Goal: Communication & Community: Answer question/provide support

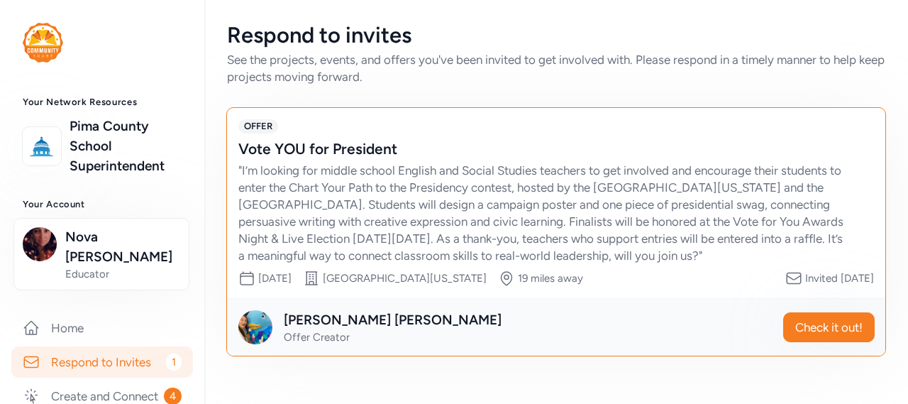
click at [132, 347] on link "Respond to Invites 1" at bounding box center [102, 361] width 182 height 31
click at [135, 346] on link "Respond to Invites 1" at bounding box center [102, 361] width 182 height 31
click at [112, 380] on link "Create and Connect 4" at bounding box center [102, 395] width 182 height 31
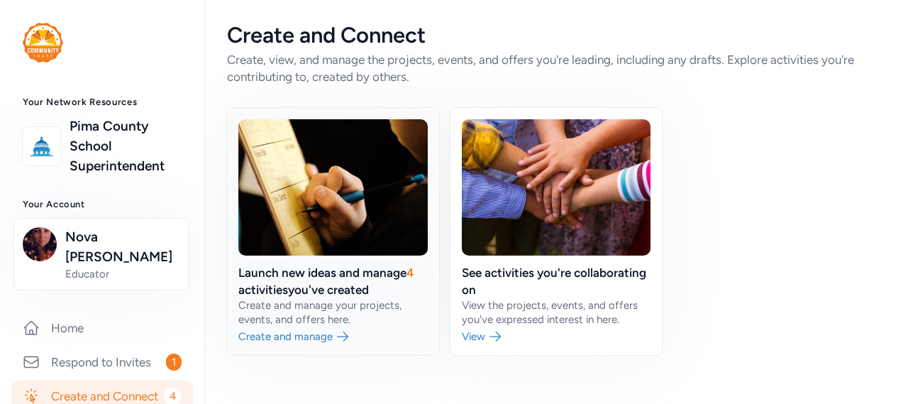
click at [307, 267] on link at bounding box center [333, 231] width 212 height 247
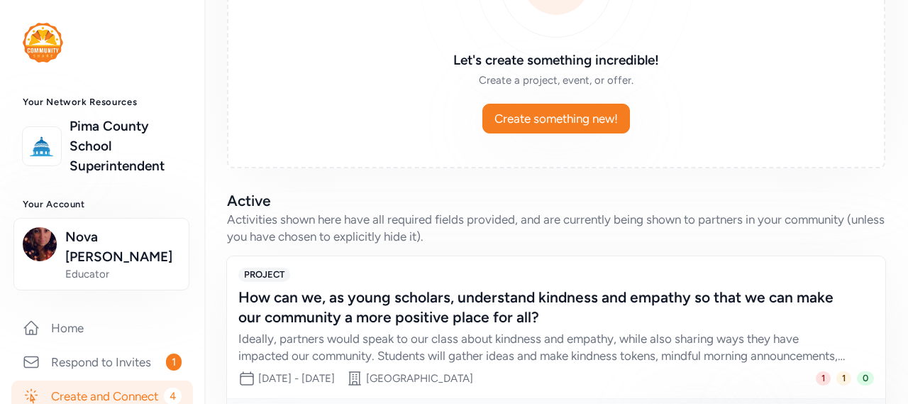
scroll to position [299, 0]
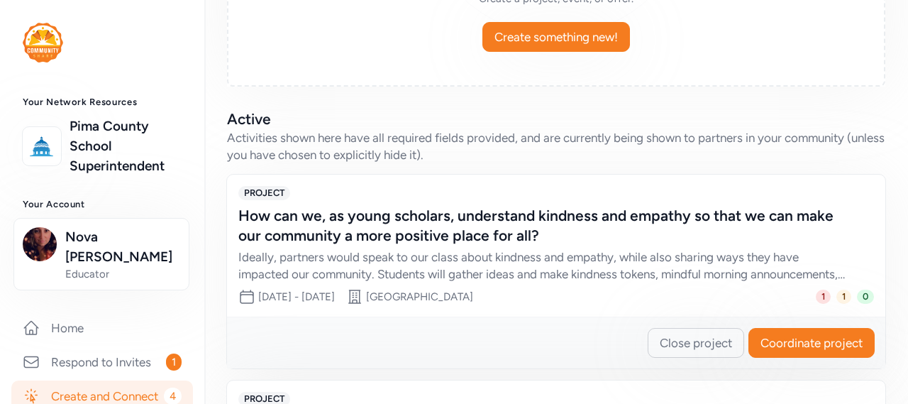
click at [764, 223] on div "How can we, as young scholars, understand kindness and empathy so that we can m…" at bounding box center [541, 226] width 607 height 40
click at [812, 348] on span "Coordinate project" at bounding box center [811, 342] width 102 height 17
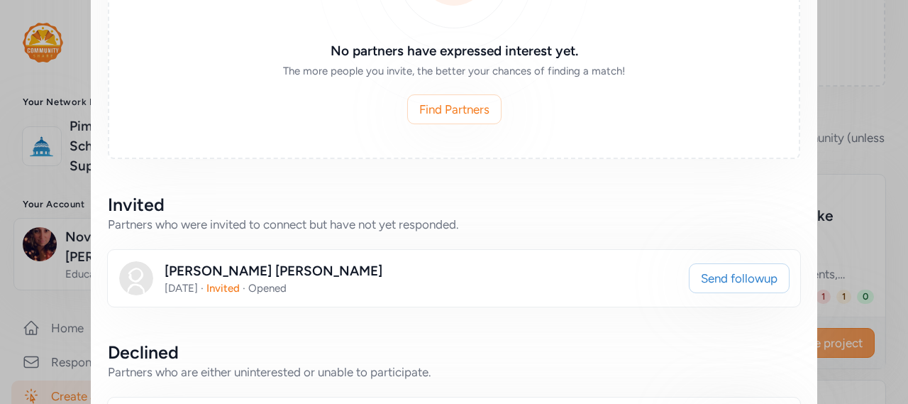
scroll to position [466, 0]
click at [752, 275] on span "Send followup" at bounding box center [739, 278] width 77 height 17
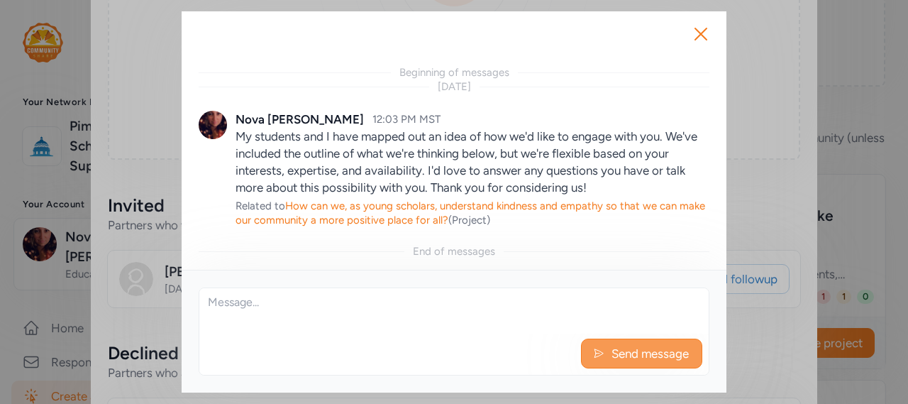
click at [660, 350] on span "Send message" at bounding box center [650, 353] width 80 height 17
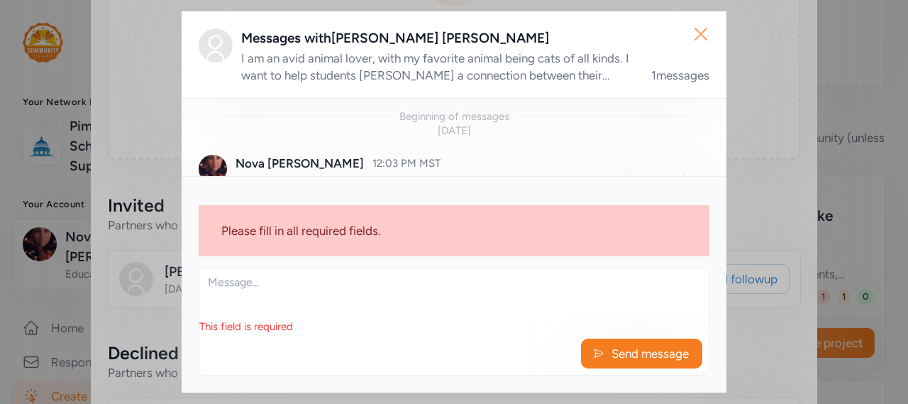
click at [699, 36] on icon "button" at bounding box center [700, 33] width 11 height 11
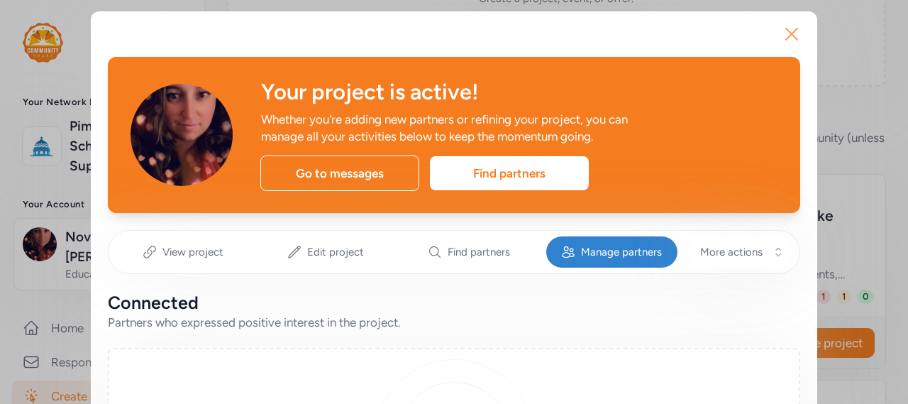
click at [780, 31] on icon "button" at bounding box center [791, 34] width 23 height 23
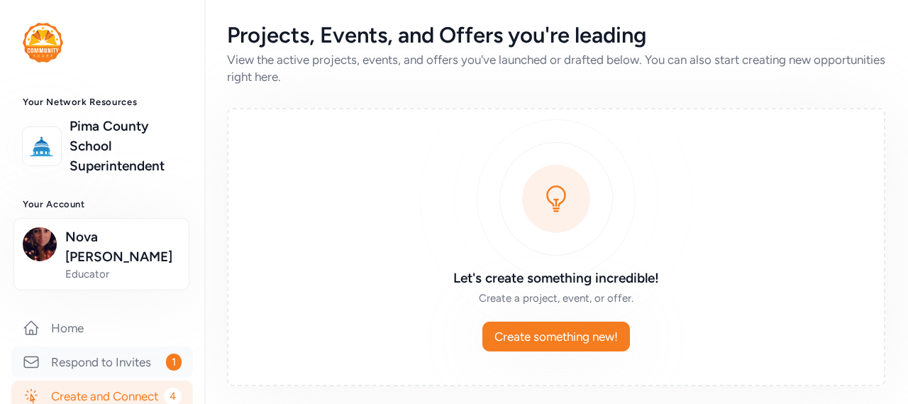
click at [58, 346] on link "Respond to Invites 1" at bounding box center [102, 361] width 182 height 31
